Goal: Transaction & Acquisition: Purchase product/service

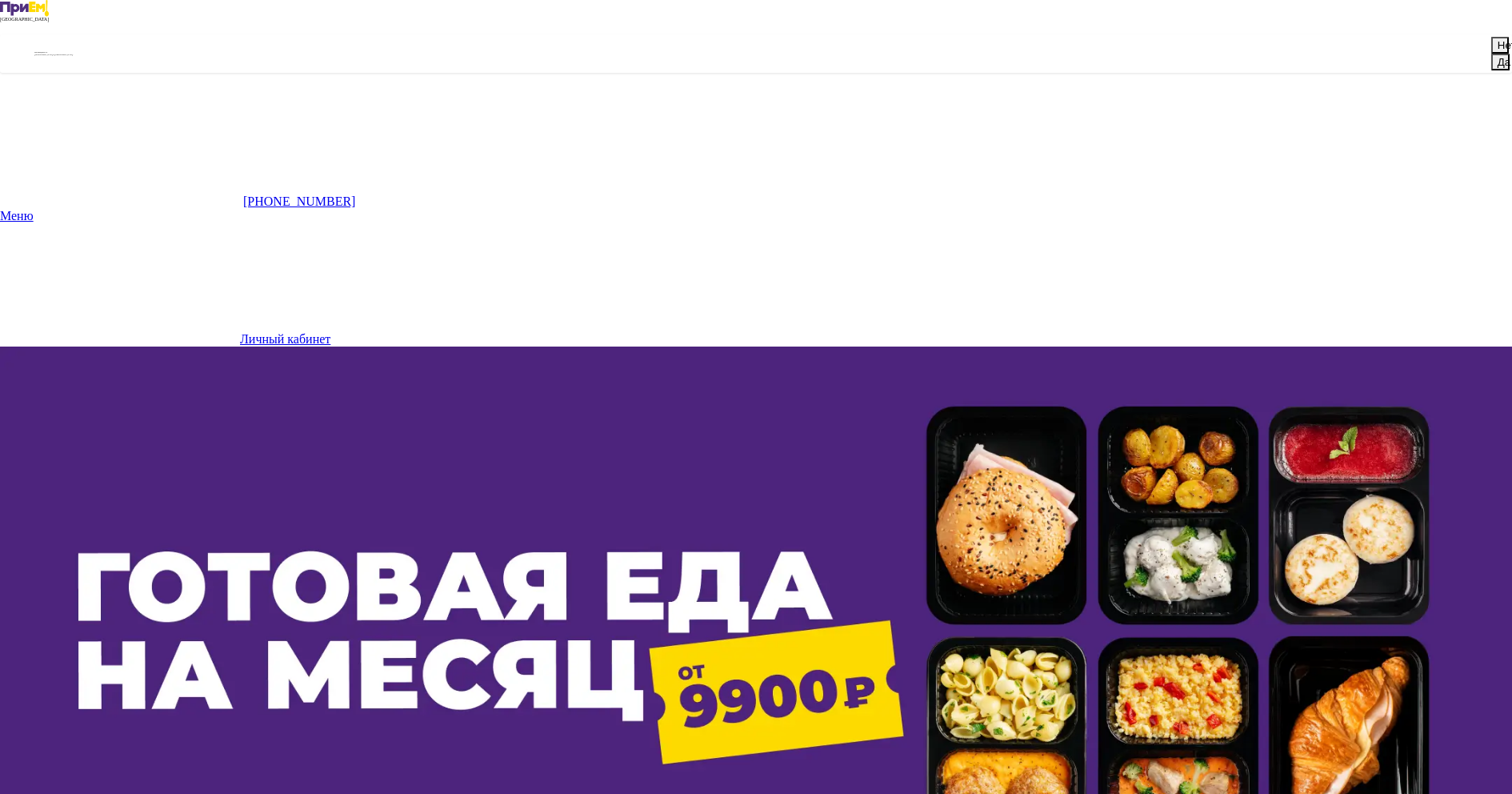
click at [1491, 54] on button "Нет" at bounding box center [1500, 45] width 18 height 17
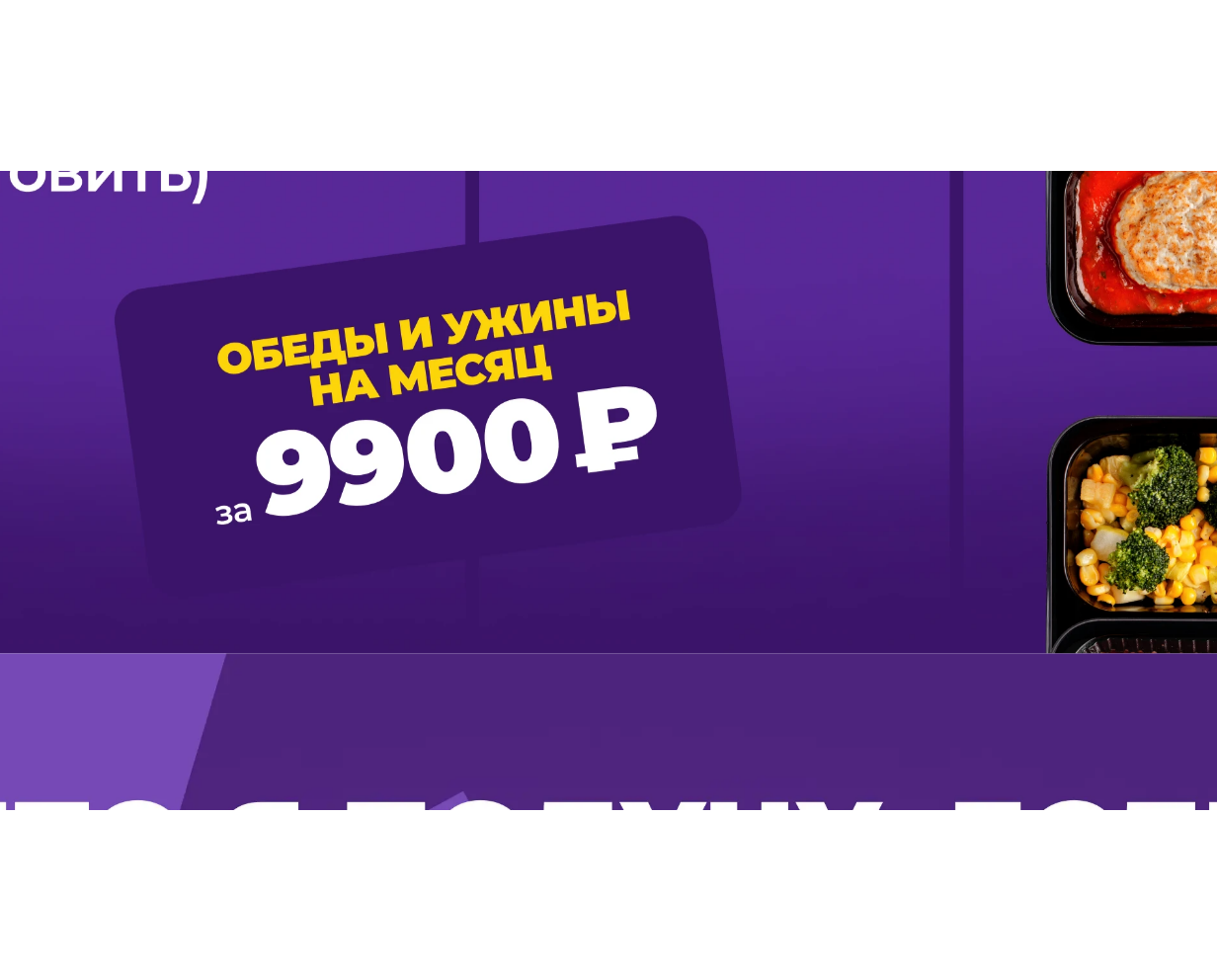
scroll to position [2140, 0]
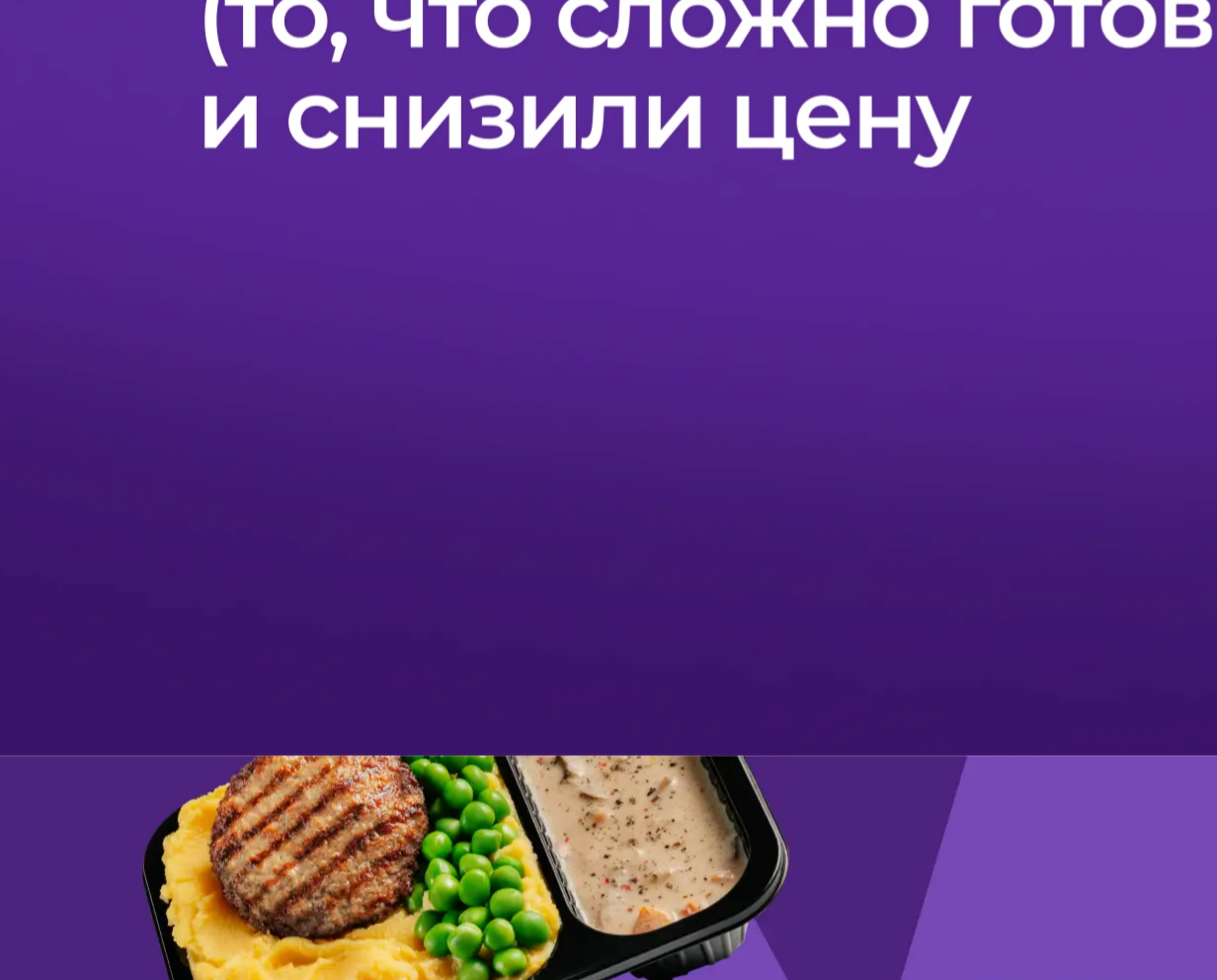
scroll to position [1869, 0]
